Goal: Navigation & Orientation: Find specific page/section

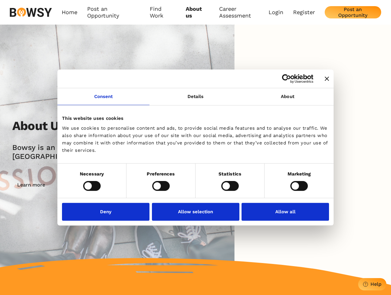
click at [325, 79] on icon "Close banner" at bounding box center [327, 78] width 4 height 4
click at [104, 100] on link "Consent" at bounding box center [103, 96] width 92 height 17
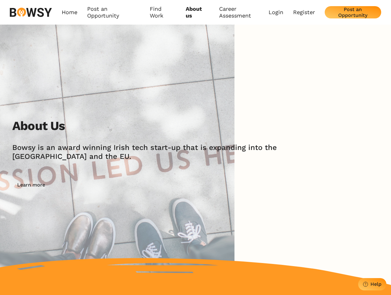
click at [196, 100] on img at bounding box center [117, 155] width 235 height 260
click at [288, 100] on div "About Us [PERSON_NAME] is an award winning Irish tech start-up that is expandin…" at bounding box center [195, 155] width 391 height 260
click at [92, 186] on div "About Us [PERSON_NAME] is an award winning Irish tech start-up that is expandin…" at bounding box center [201, 155] width 379 height 72
click at [161, 186] on div "About Us [PERSON_NAME] is an award winning Irish tech start-up that is expandin…" at bounding box center [201, 155] width 379 height 72
click at [230, 186] on div "About Us [PERSON_NAME] is an award winning Irish tech start-up that is expandin…" at bounding box center [201, 155] width 379 height 72
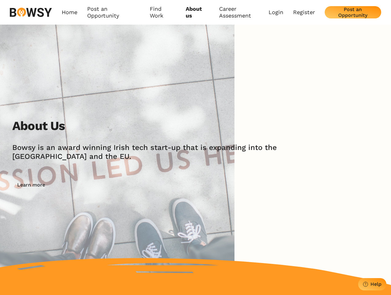
click at [299, 186] on div "About Us [PERSON_NAME] is an award winning Irish tech start-up that is expandin…" at bounding box center [201, 155] width 379 height 72
click at [108, 211] on img at bounding box center [117, 155] width 235 height 260
click at [196, 211] on img at bounding box center [117, 155] width 235 height 260
